Goal: Task Accomplishment & Management: Manage account settings

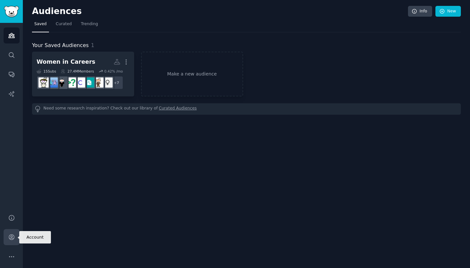
click at [11, 241] on link "Account" at bounding box center [12, 237] width 16 height 16
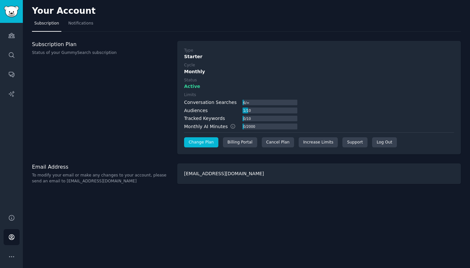
click at [213, 142] on link "Change Plan" at bounding box center [201, 142] width 34 height 10
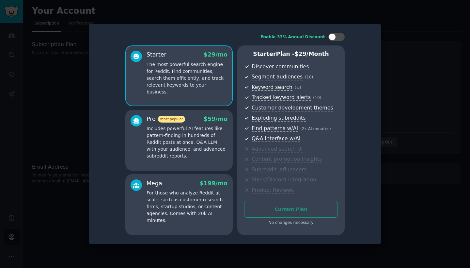
click at [64, 87] on div at bounding box center [235, 134] width 470 height 268
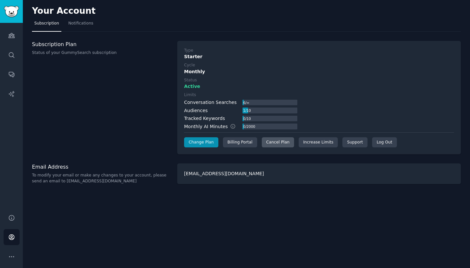
click at [278, 142] on div "Cancel Plan" at bounding box center [278, 142] width 32 height 10
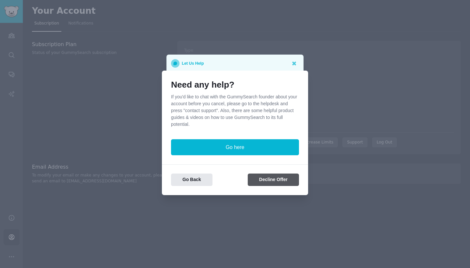
click at [276, 184] on button "Decline Offer" at bounding box center [273, 179] width 51 height 13
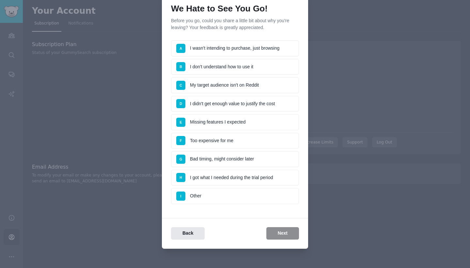
scroll to position [28, 0]
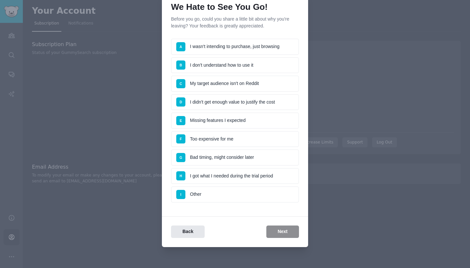
click at [255, 104] on li "D I didn't get enough value to justify the cost" at bounding box center [235, 102] width 128 height 16
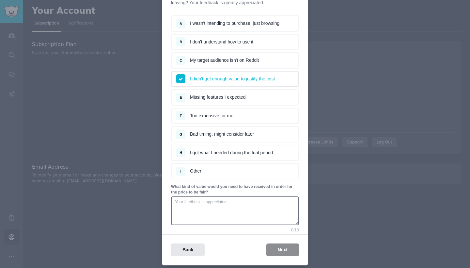
scroll to position [64, 0]
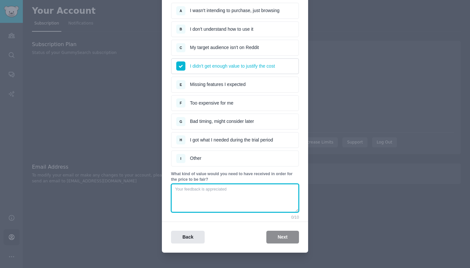
click at [242, 185] on textarea at bounding box center [235, 197] width 128 height 29
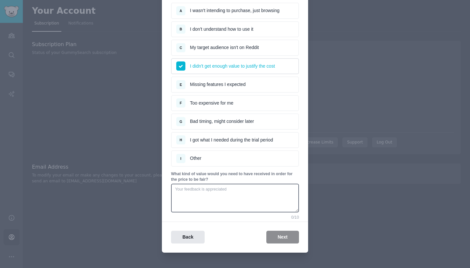
click at [260, 49] on li "C My target audience isn't on Reddit" at bounding box center [235, 48] width 128 height 16
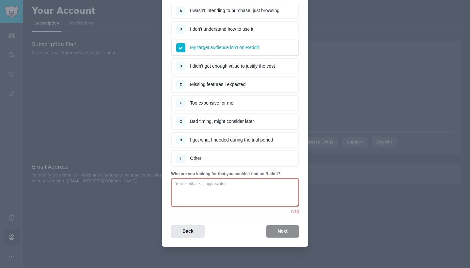
click at [238, 120] on li "G Bad timing, might consider later" at bounding box center [235, 121] width 128 height 16
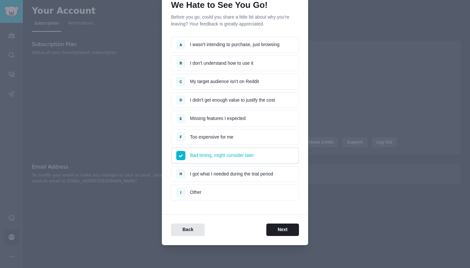
scroll to position [29, 0]
click at [272, 228] on button "Next" at bounding box center [282, 230] width 33 height 13
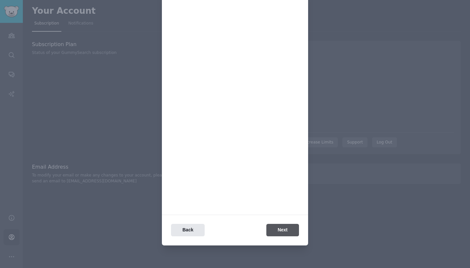
scroll to position [0, 0]
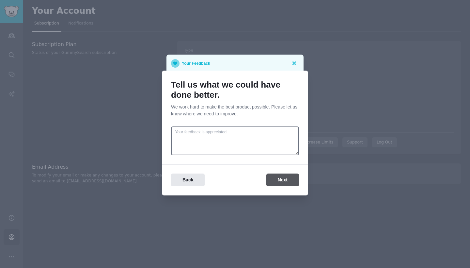
click at [292, 176] on button "Next" at bounding box center [282, 179] width 33 height 13
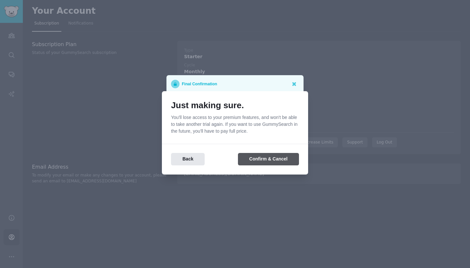
click at [288, 160] on button "Confirm & Cancel" at bounding box center [268, 159] width 61 height 13
